Goal: Transaction & Acquisition: Book appointment/travel/reservation

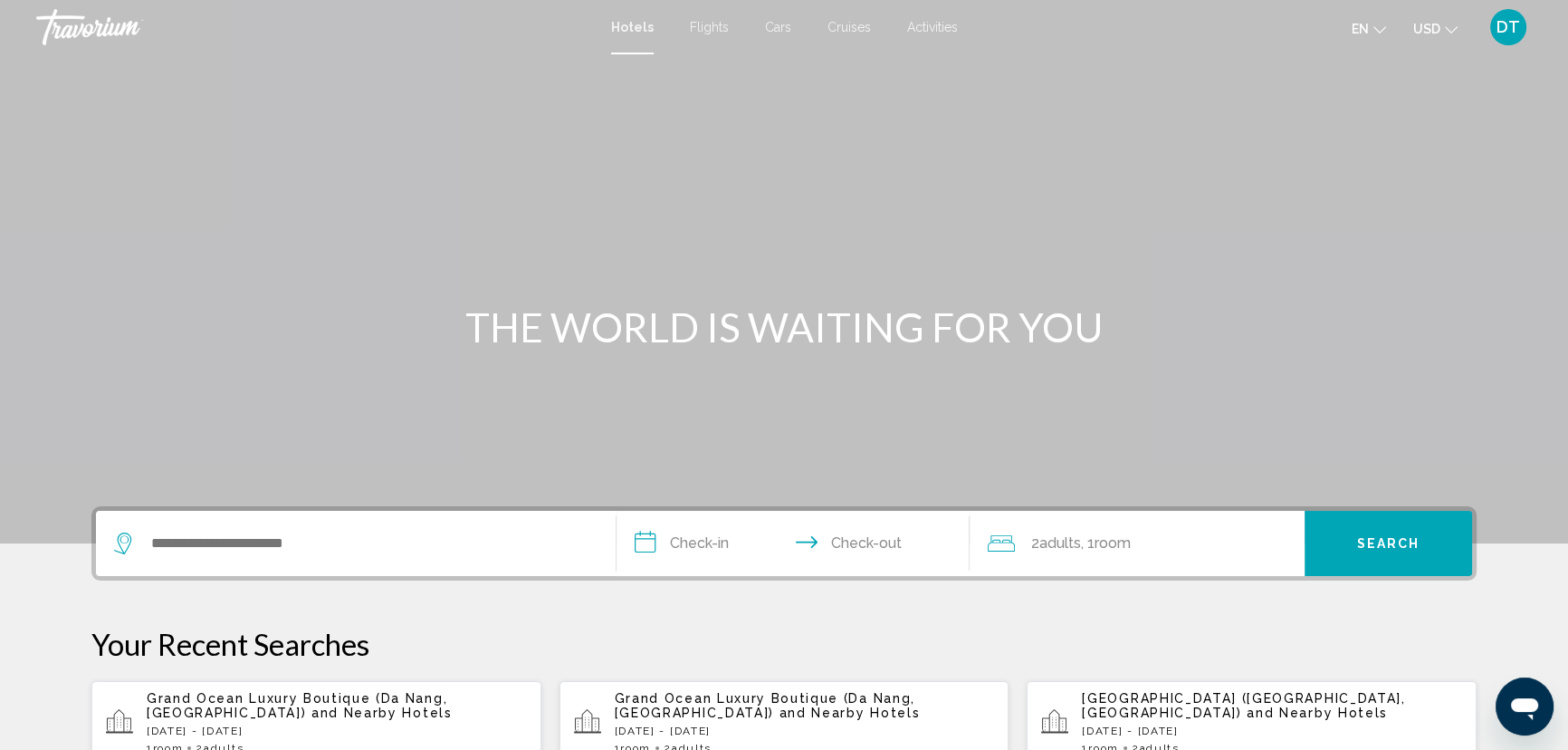
scroll to position [246, 0]
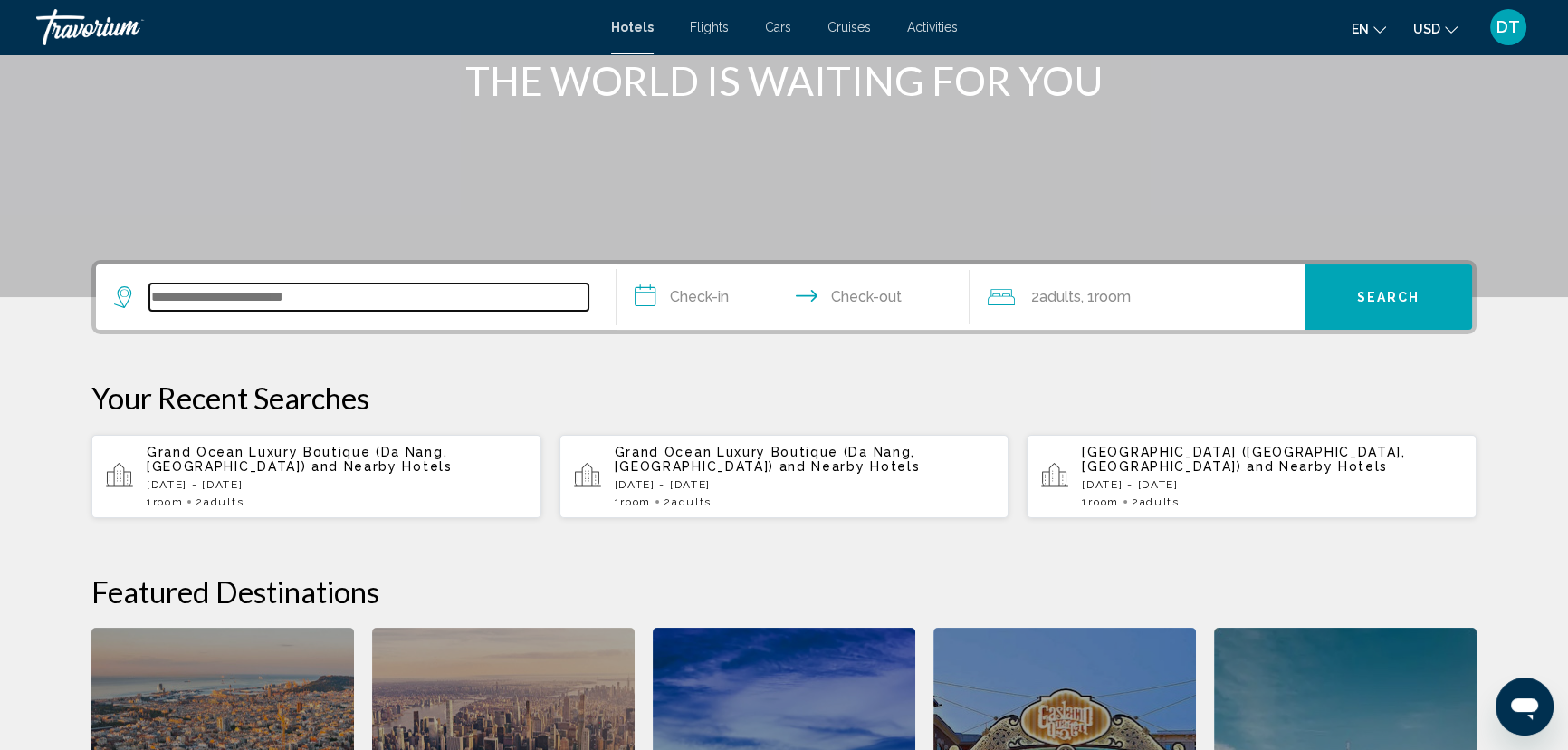
click at [207, 298] on input "Search widget" at bounding box center [368, 297] width 439 height 27
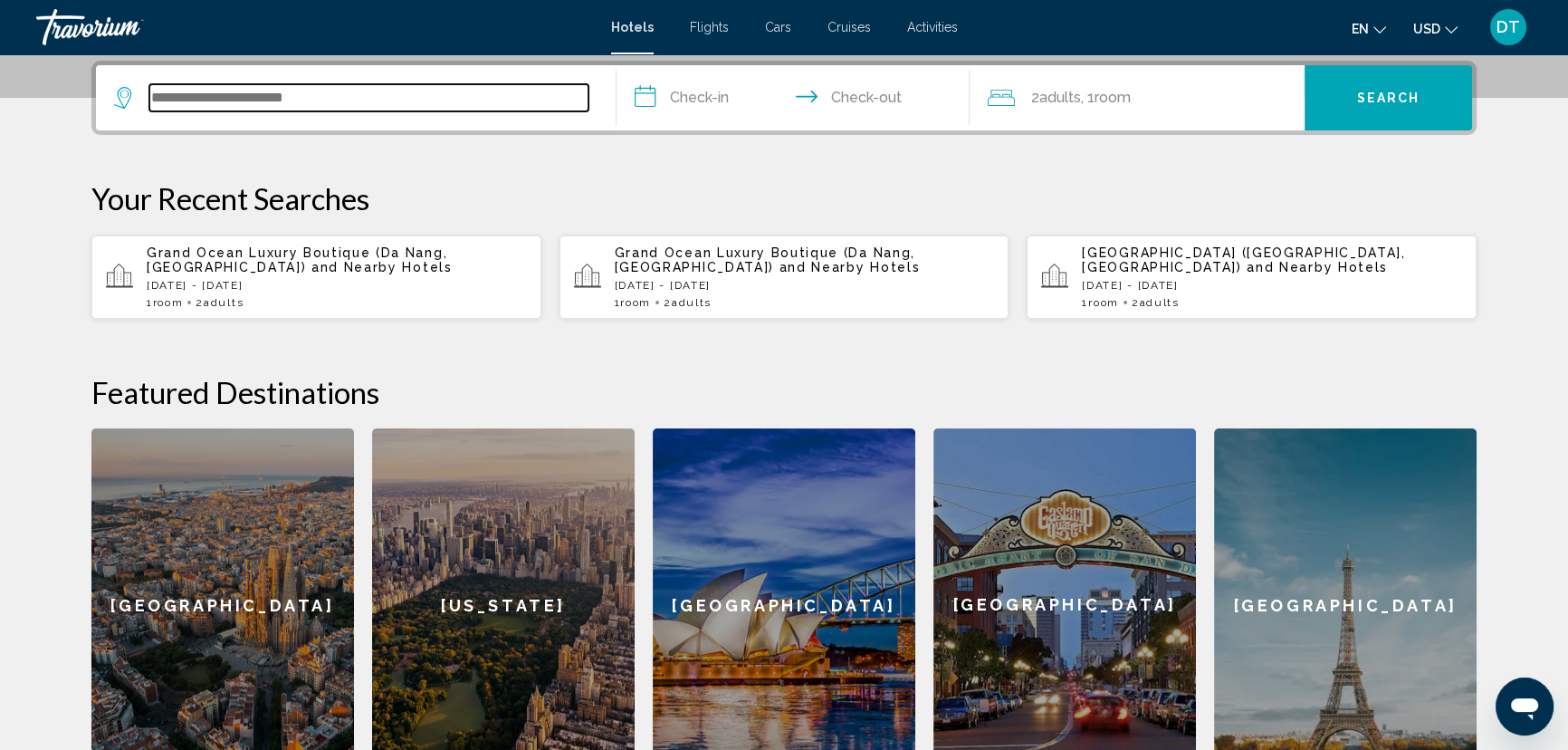
scroll to position [447, 0]
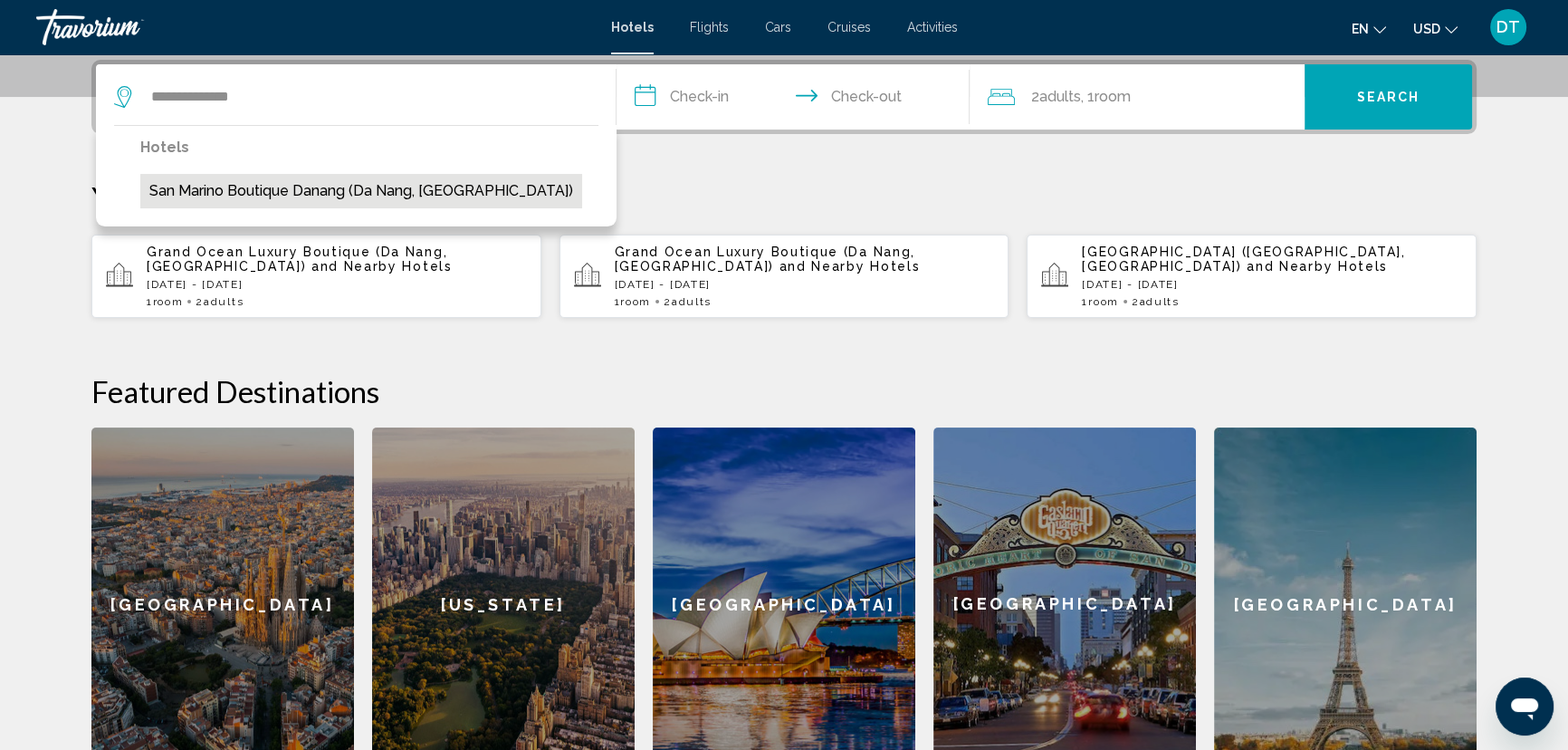
click at [275, 198] on button "San Marino Boutique Danang (Da Nang, [GEOGRAPHIC_DATA])" at bounding box center [361, 190] width 442 height 34
type input "**********"
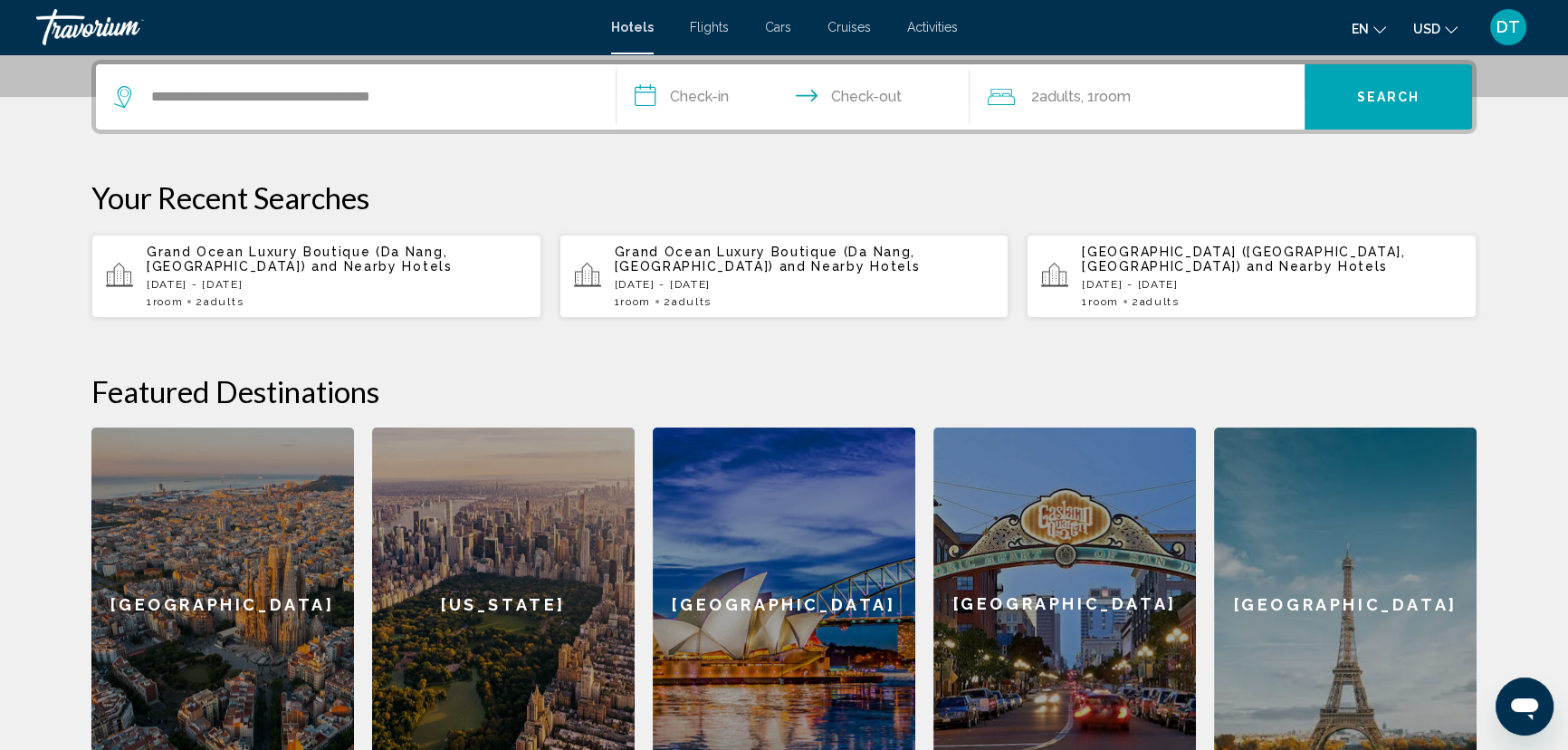
drag, startPoint x: 637, startPoint y: 92, endPoint x: 685, endPoint y: 133, distance: 63.1
click at [636, 95] on input "**********" at bounding box center [796, 99] width 360 height 71
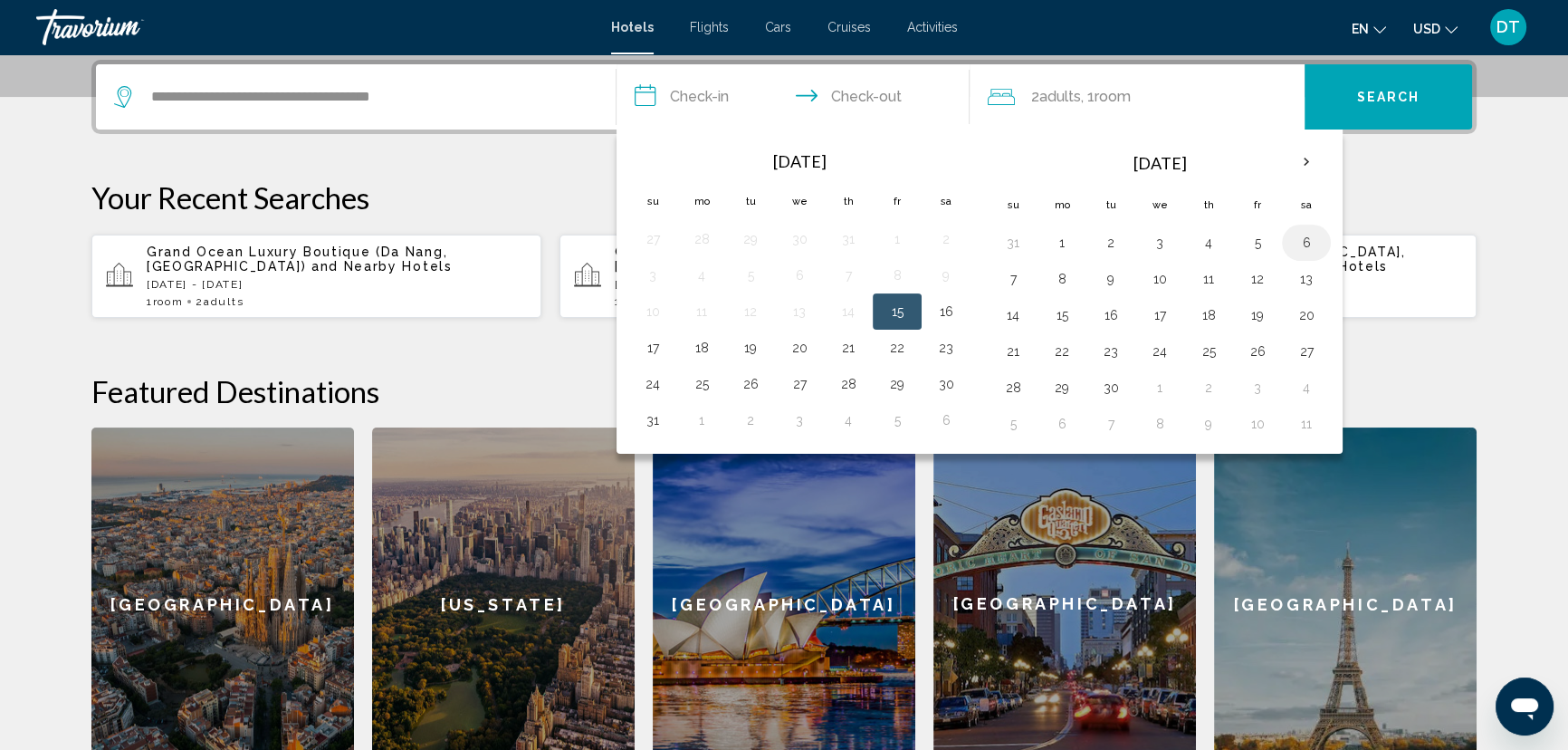
click at [1302, 245] on button "6" at bounding box center [1306, 242] width 29 height 26
click at [1064, 266] on button "8" at bounding box center [1062, 279] width 29 height 26
type input "**********"
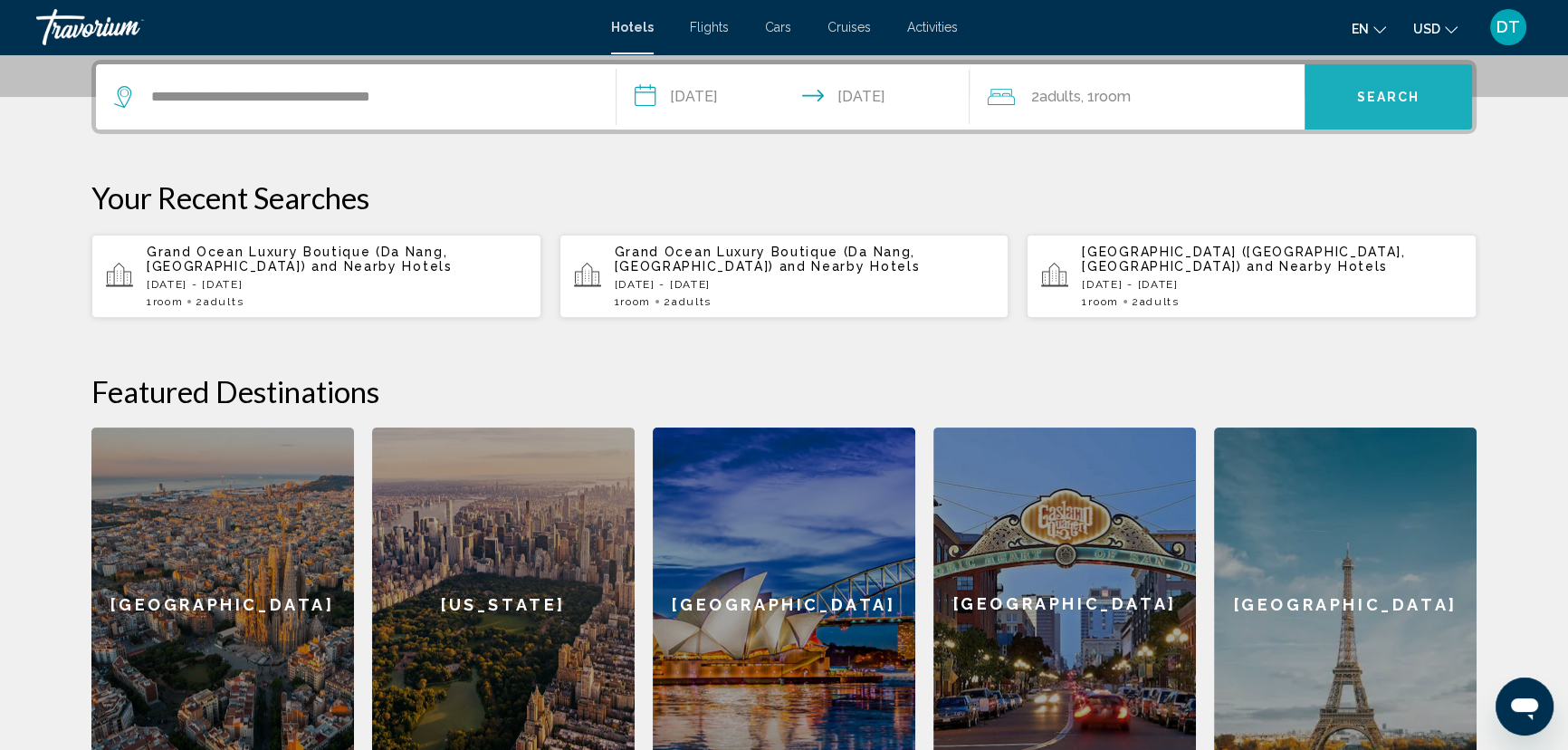
click at [1430, 118] on button "Search" at bounding box center [1387, 96] width 168 height 65
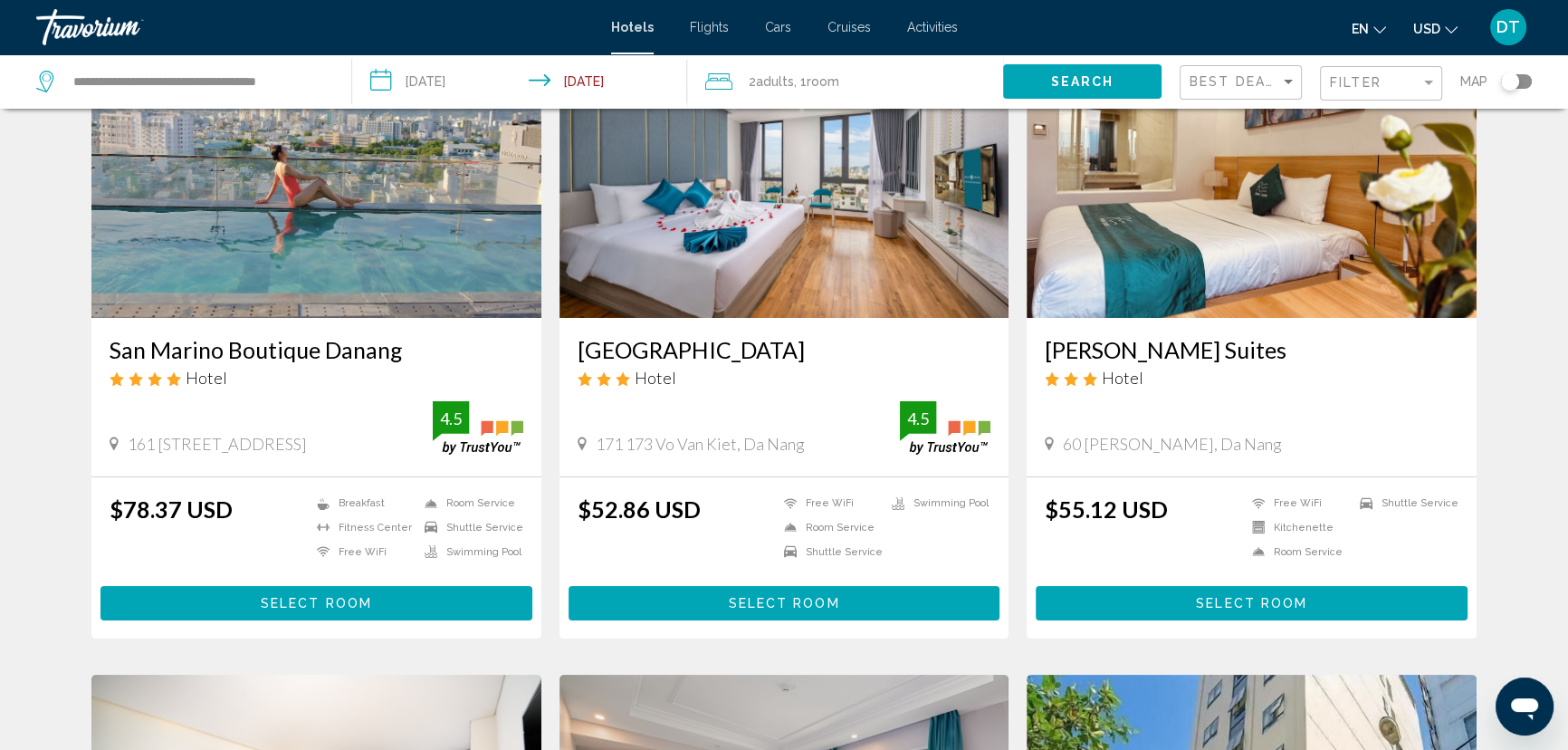
scroll to position [164, 0]
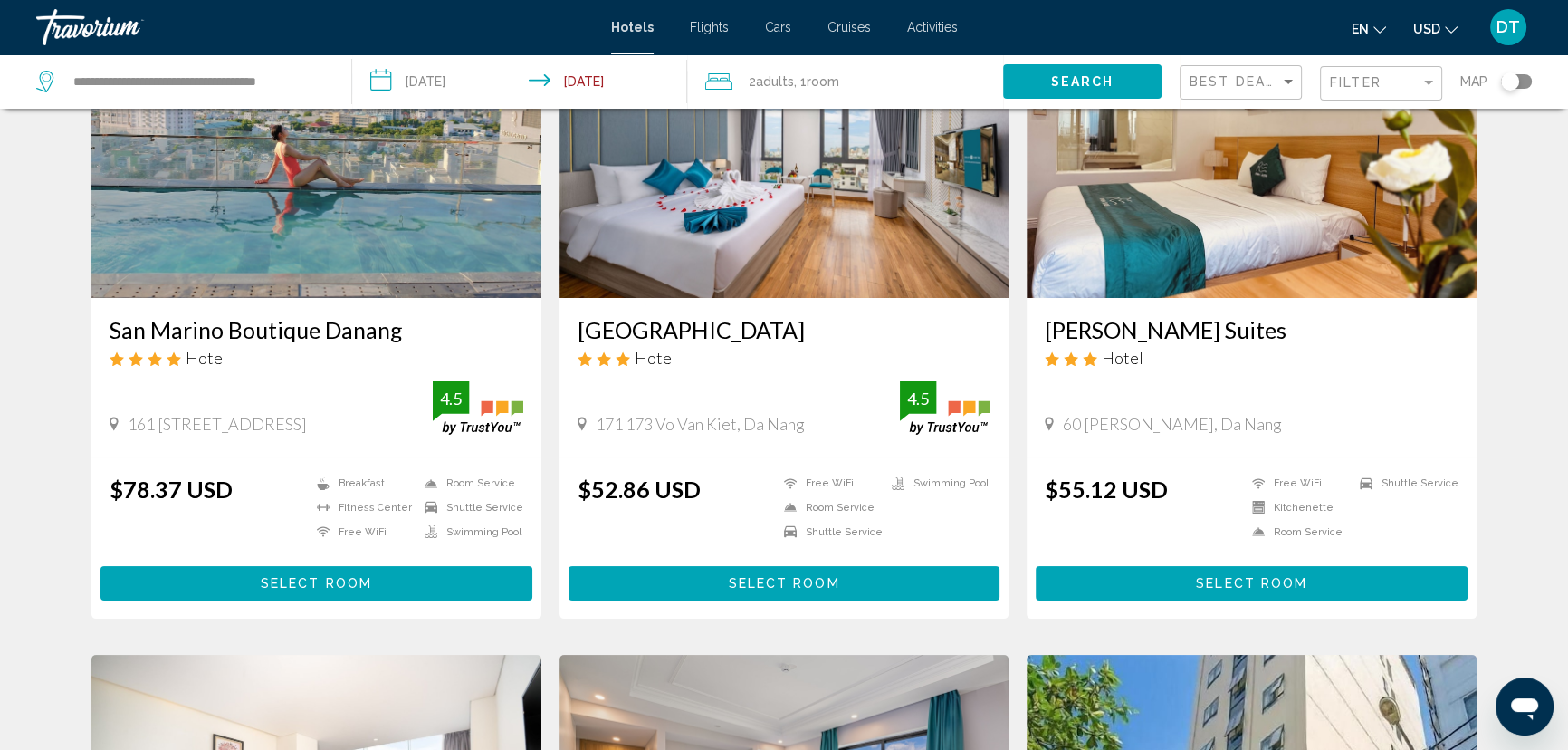
click at [165, 321] on h3 "San Marino Boutique Danang" at bounding box center [317, 330] width 414 height 27
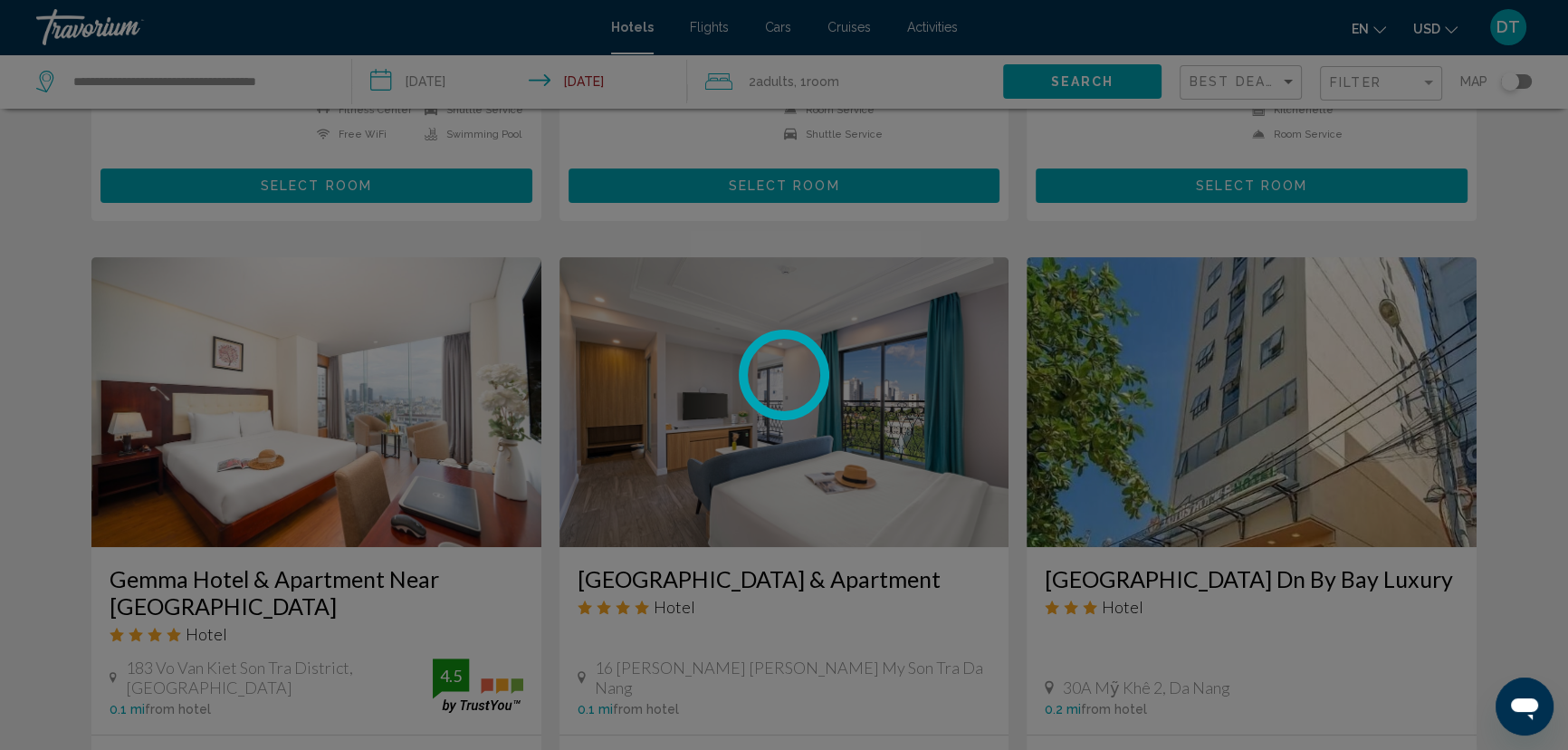
scroll to position [494, 0]
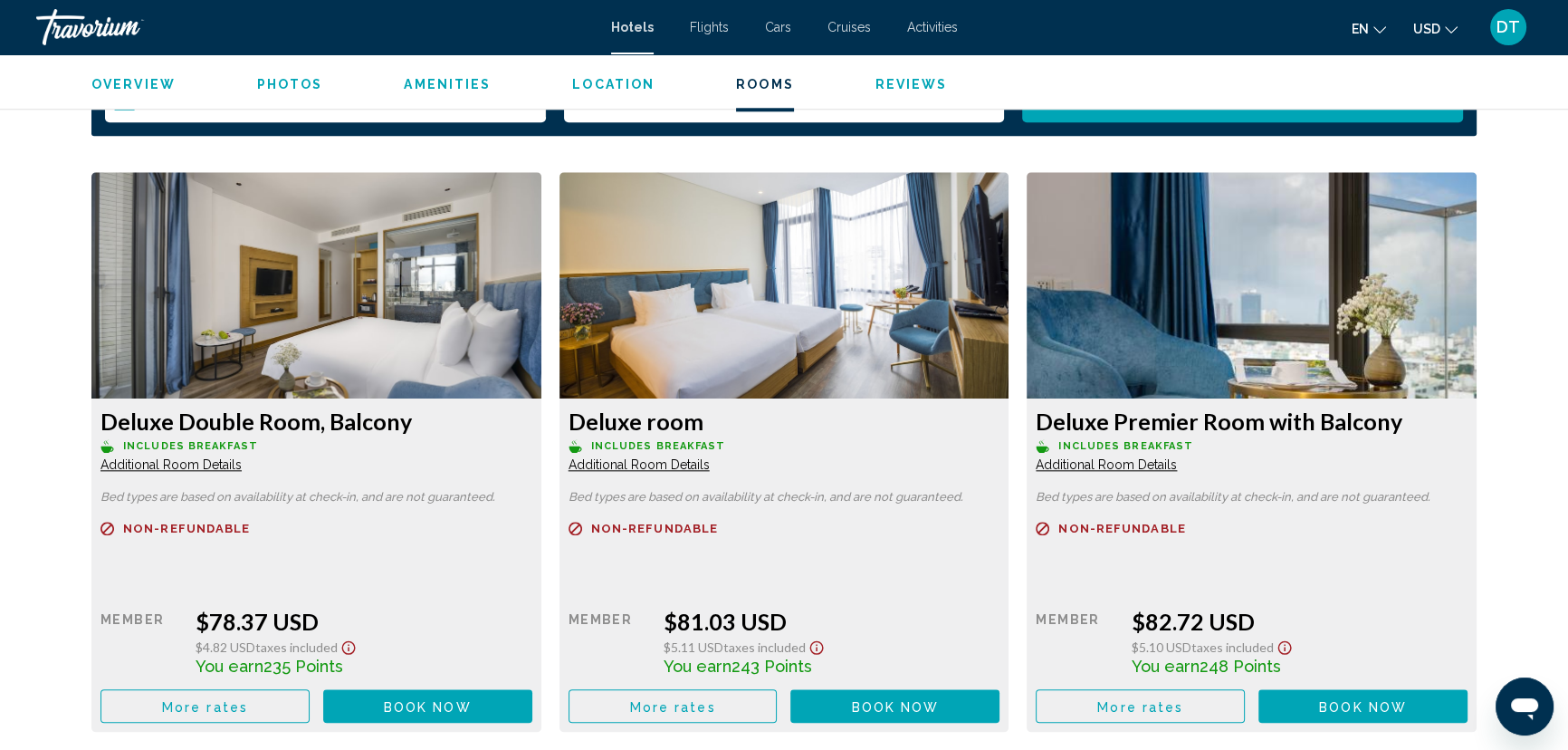
scroll to position [2430, 0]
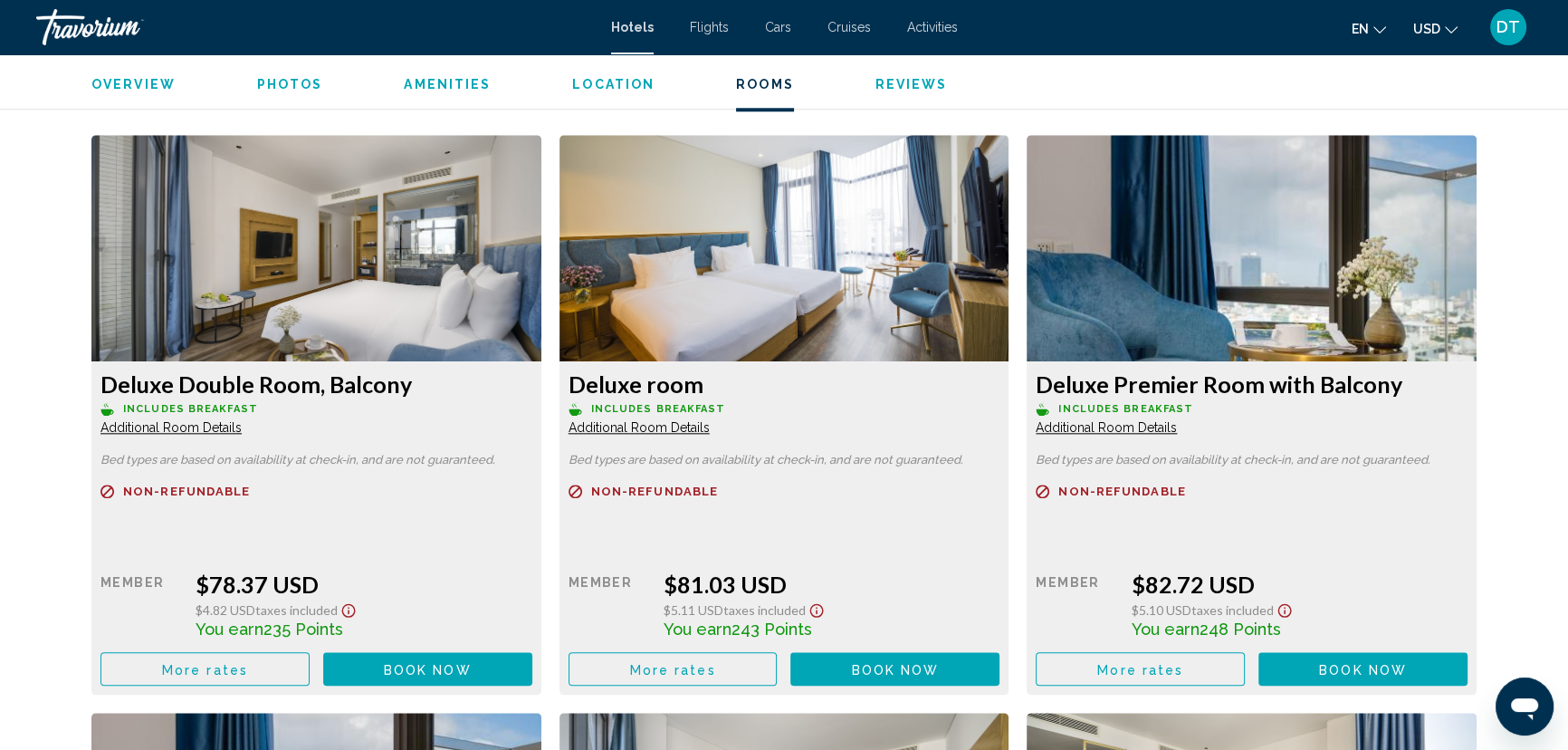
click at [314, 308] on img "Main content" at bounding box center [316, 247] width 449 height 227
click at [542, 329] on img "Main content" at bounding box center [316, 247] width 449 height 227
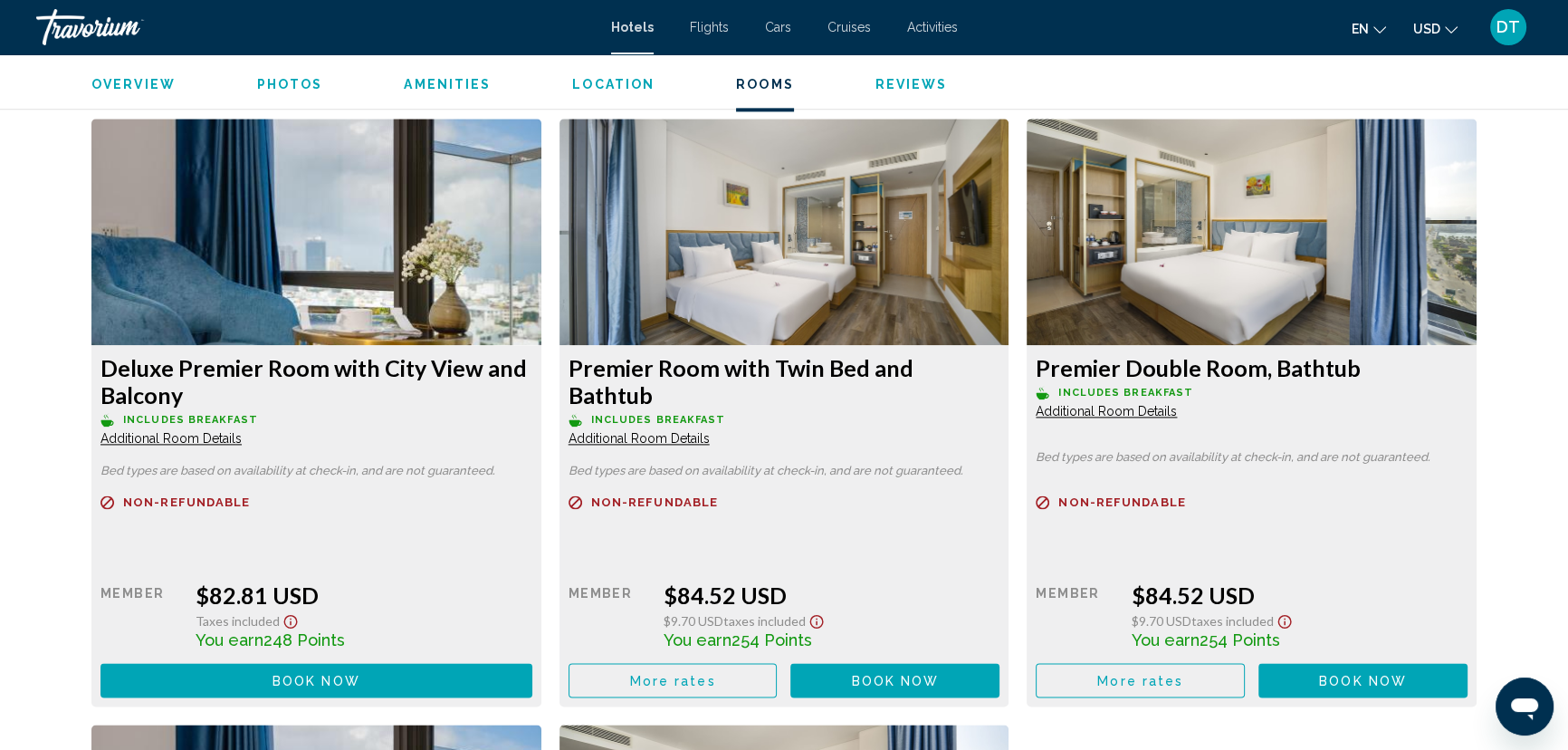
scroll to position [2994, 0]
